Goal: Find specific page/section: Find specific page/section

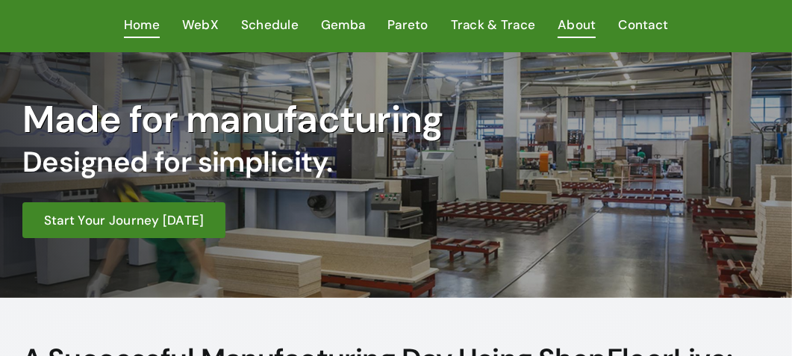
click at [582, 26] on span "About" at bounding box center [577, 25] width 38 height 22
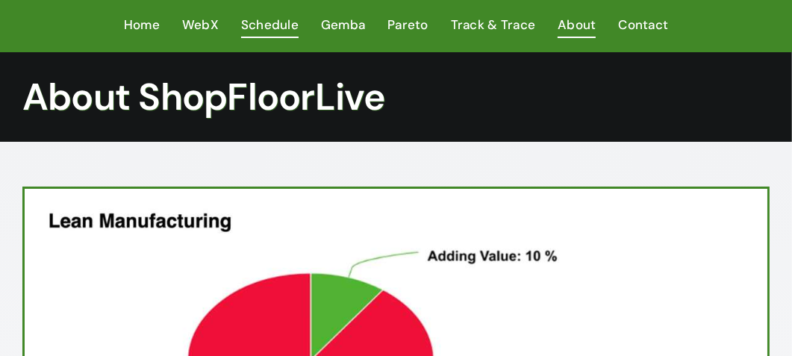
click at [273, 22] on span "Schedule" at bounding box center [269, 25] width 57 height 22
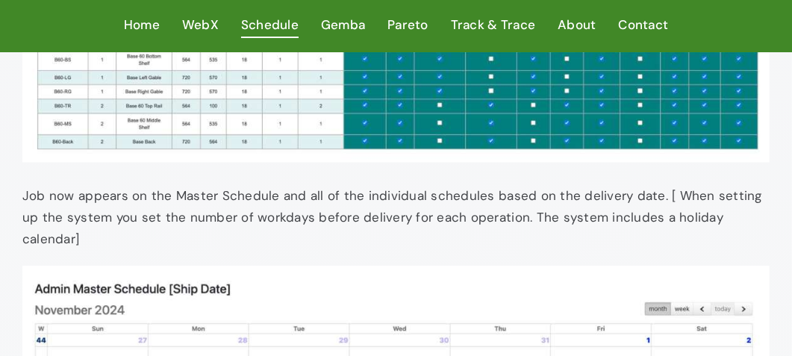
scroll to position [1633, 0]
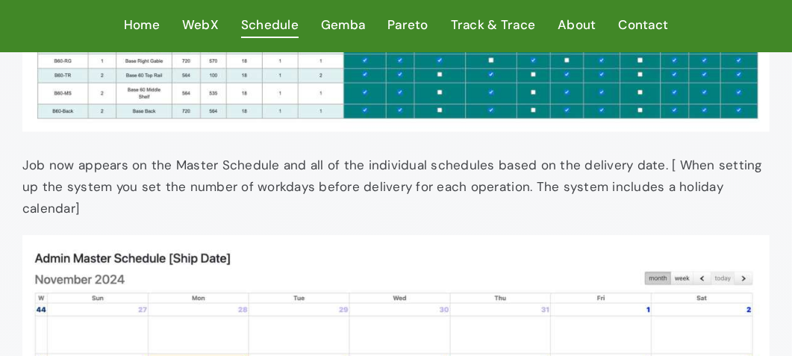
drag, startPoint x: 797, startPoint y: 349, endPoint x: 452, endPoint y: 162, distance: 393.2
click at [452, 162] on p "Job now appears on the Master Schedule and all of the individual schedules base…" at bounding box center [395, 188] width 747 height 66
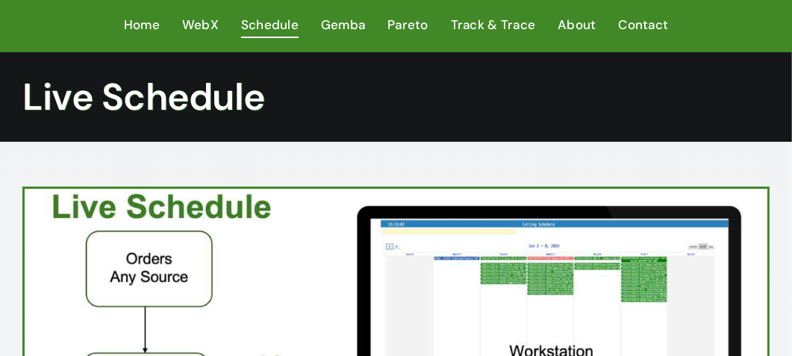
scroll to position [0, 0]
